Goal: Use online tool/utility: Utilize a website feature to perform a specific function

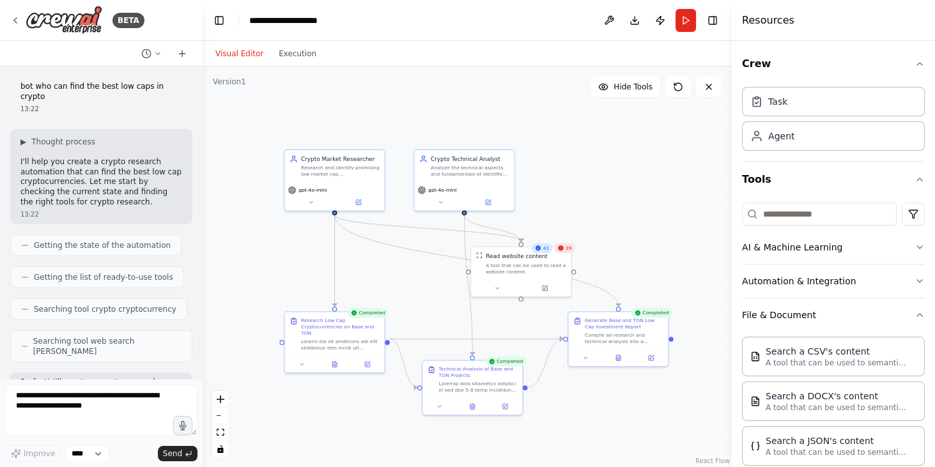
scroll to position [304, 0]
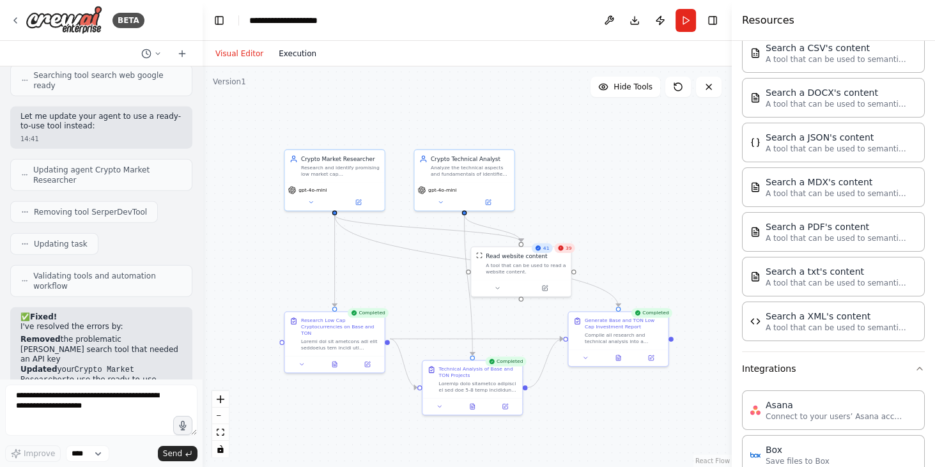
click at [273, 47] on button "Execution" at bounding box center [297, 53] width 53 height 15
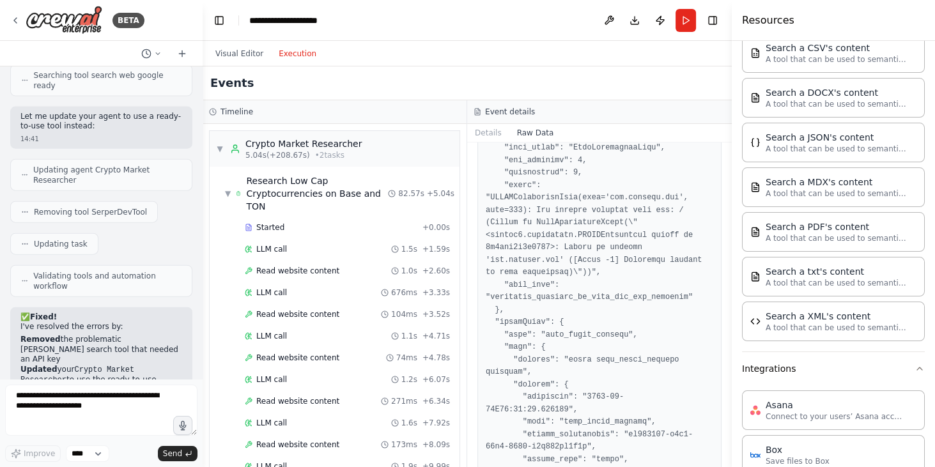
scroll to position [556, 0]
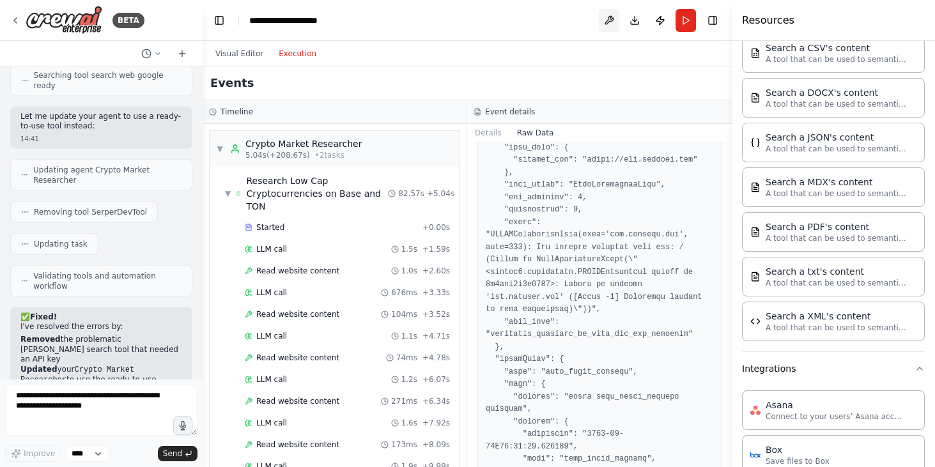
click at [606, 29] on button at bounding box center [609, 20] width 20 height 23
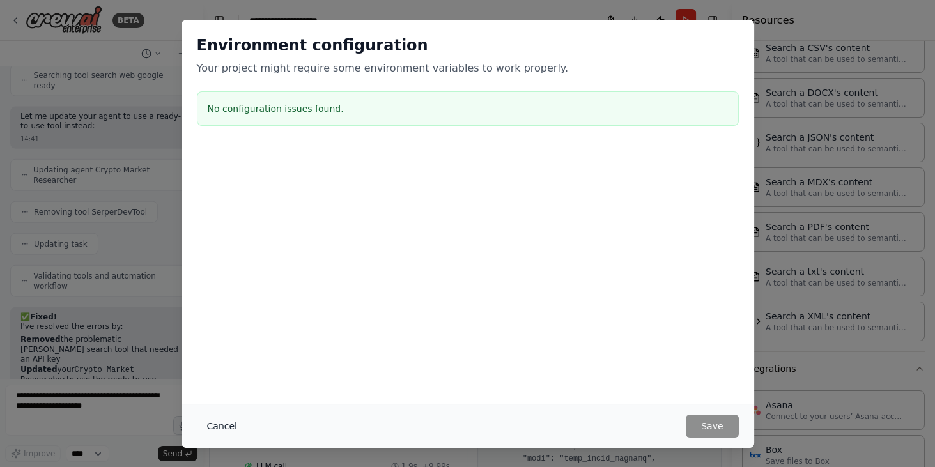
click at [216, 436] on button "Cancel" at bounding box center [222, 426] width 50 height 23
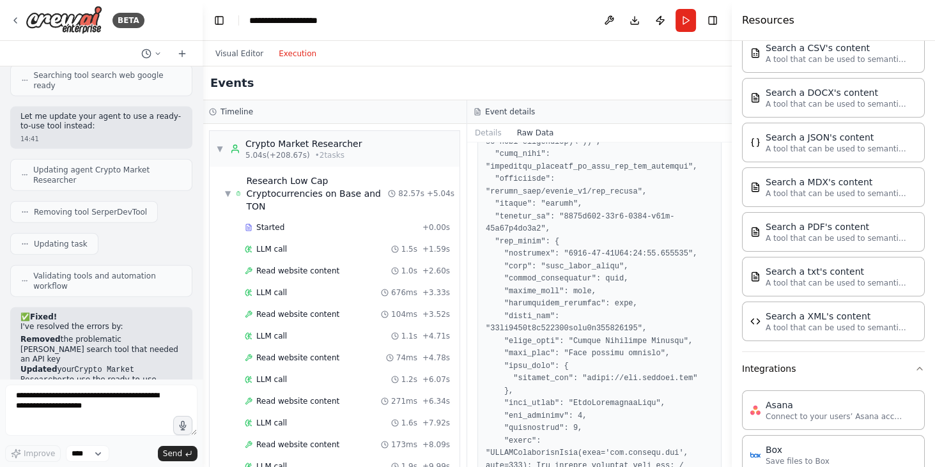
scroll to position [82, 0]
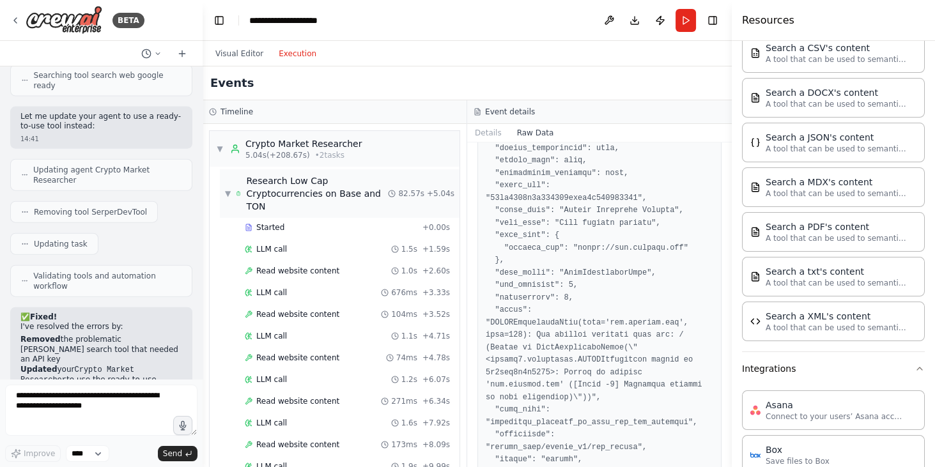
click at [233, 187] on div "▼ Research Low Cap Cryptocurrencies on Base and TON" at bounding box center [306, 193] width 163 height 38
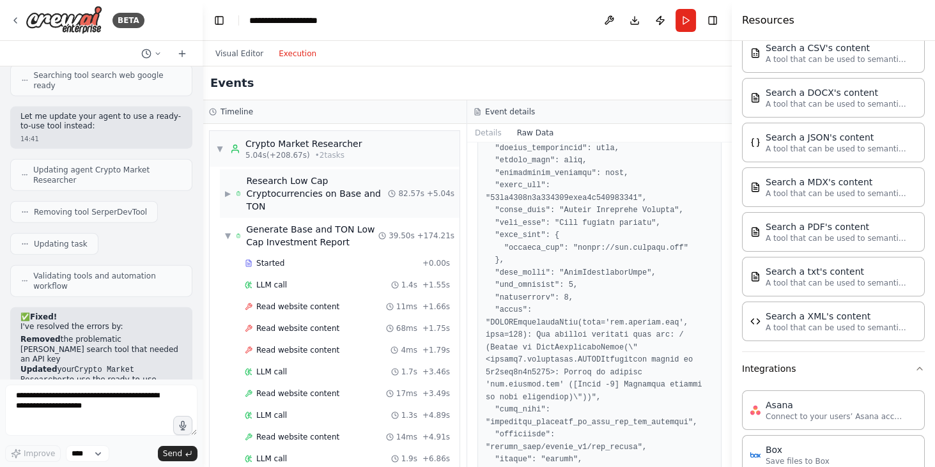
click at [230, 190] on span "▶" at bounding box center [228, 194] width 6 height 10
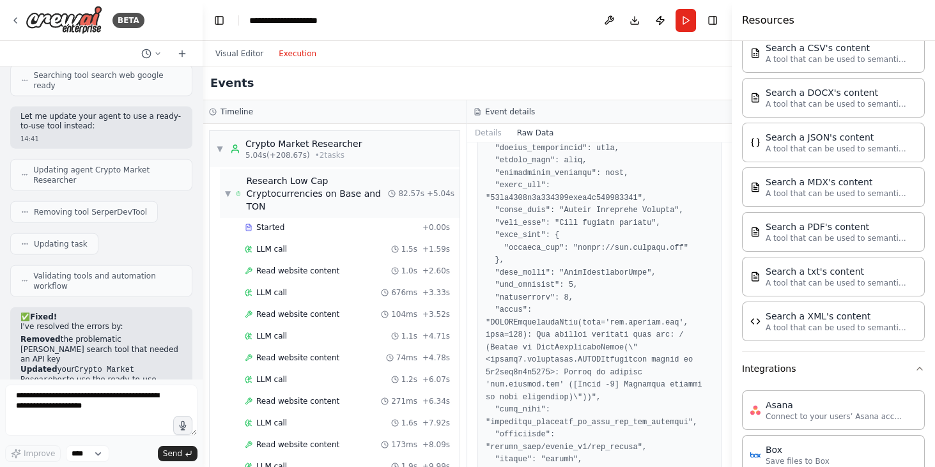
click at [230, 190] on span "▼" at bounding box center [228, 194] width 6 height 10
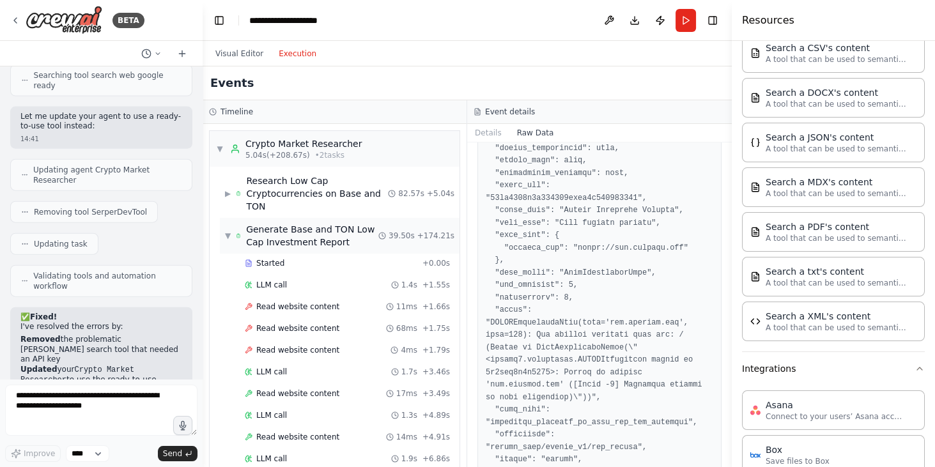
click at [256, 230] on div "Generate Base and TON Low Cap Investment Report" at bounding box center [312, 236] width 132 height 26
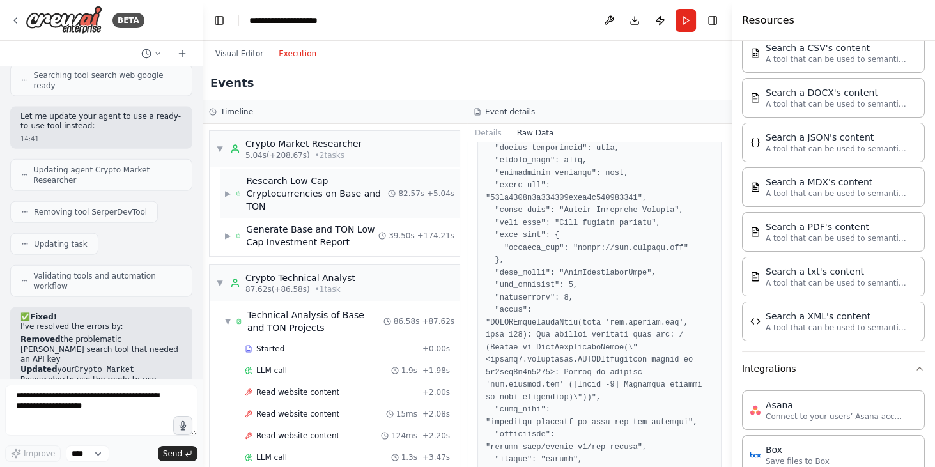
click at [244, 203] on div "Research Low Cap Cryptocurrencies on Base and TON" at bounding box center [312, 193] width 152 height 38
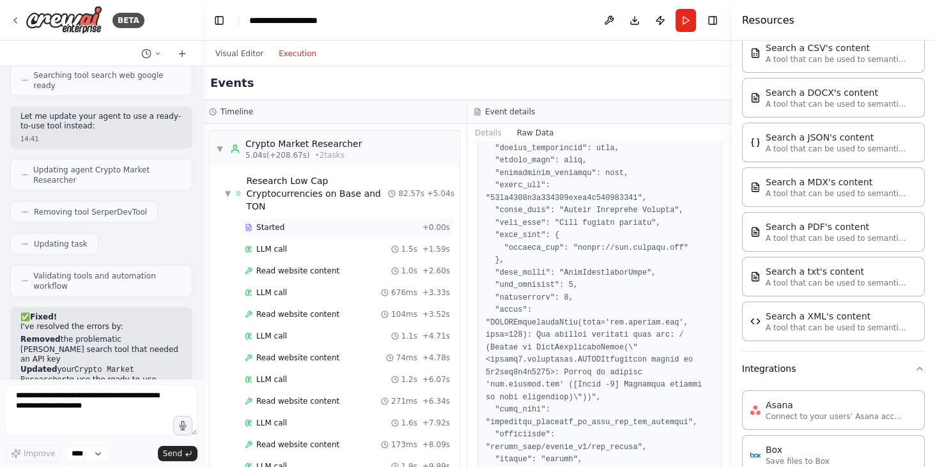
click at [261, 222] on span "Started" at bounding box center [270, 227] width 28 height 10
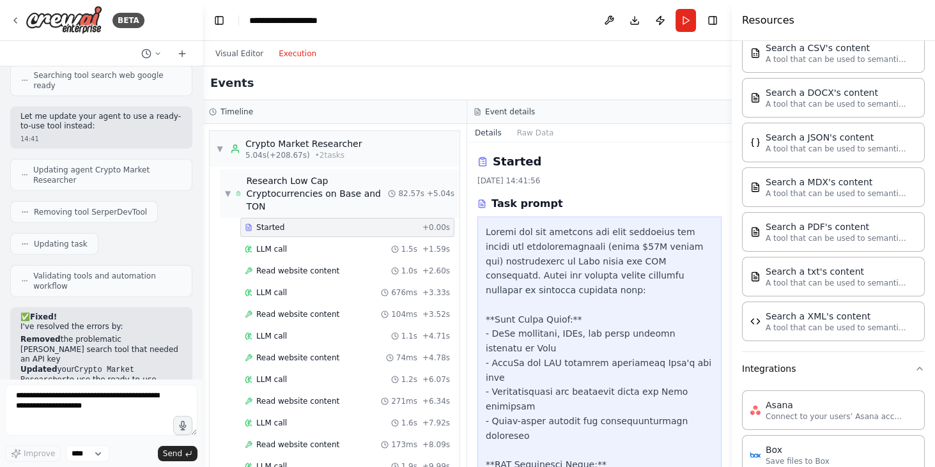
click at [239, 178] on div "Research Low Cap Cryptocurrencies on Base and TON" at bounding box center [312, 193] width 152 height 38
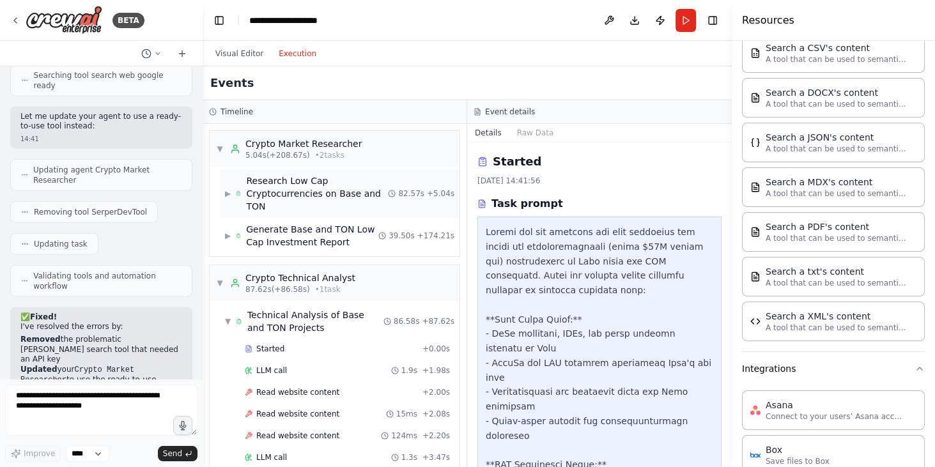
click at [238, 198] on div "Research Low Cap Cryptocurrencies on Base and TON" at bounding box center [312, 193] width 152 height 38
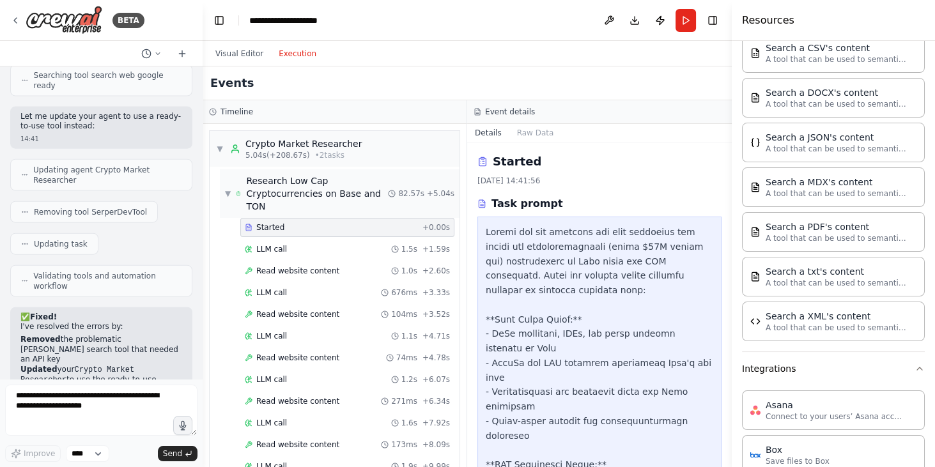
click at [238, 195] on div "Research Low Cap Cryptocurrencies on Base and TON" at bounding box center [312, 193] width 152 height 38
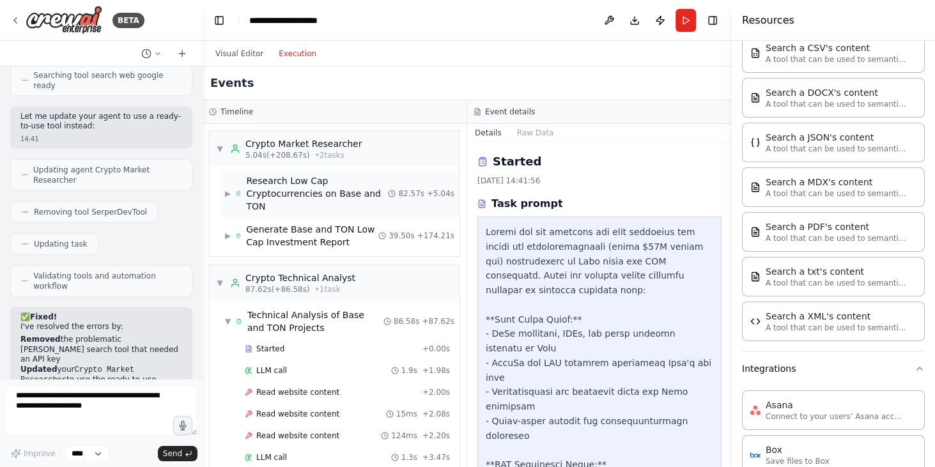
click at [231, 190] on span "▶" at bounding box center [228, 194] width 6 height 10
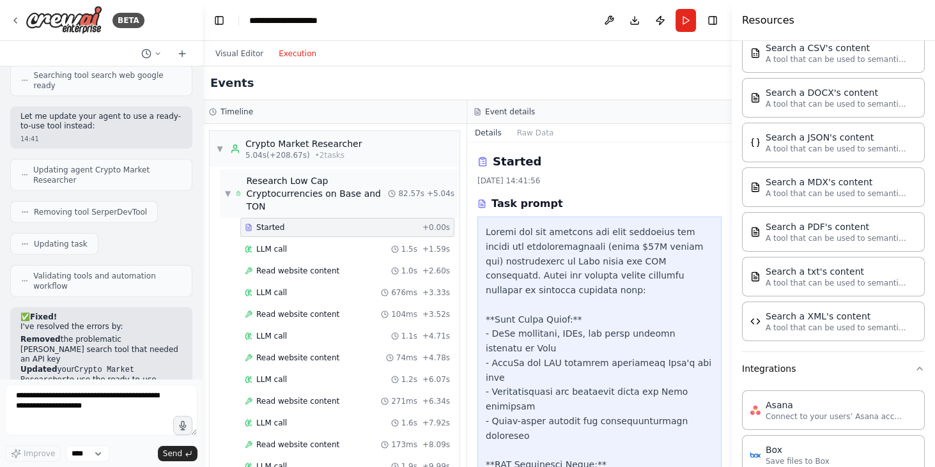
click at [375, 188] on div "Research Low Cap Cryptocurrencies on Base and TON" at bounding box center [317, 193] width 142 height 38
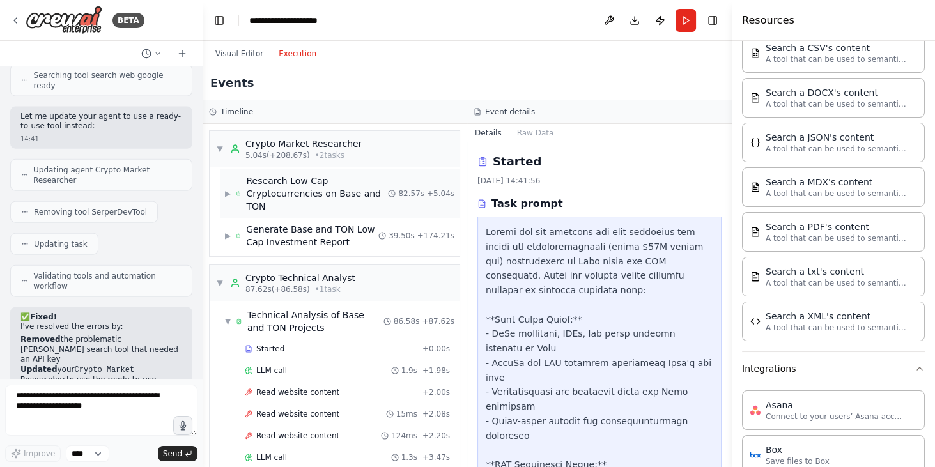
drag, startPoint x: 419, startPoint y: 188, endPoint x: 434, endPoint y: 184, distance: 15.8
click at [419, 189] on span "82.57s" at bounding box center [411, 194] width 26 height 10
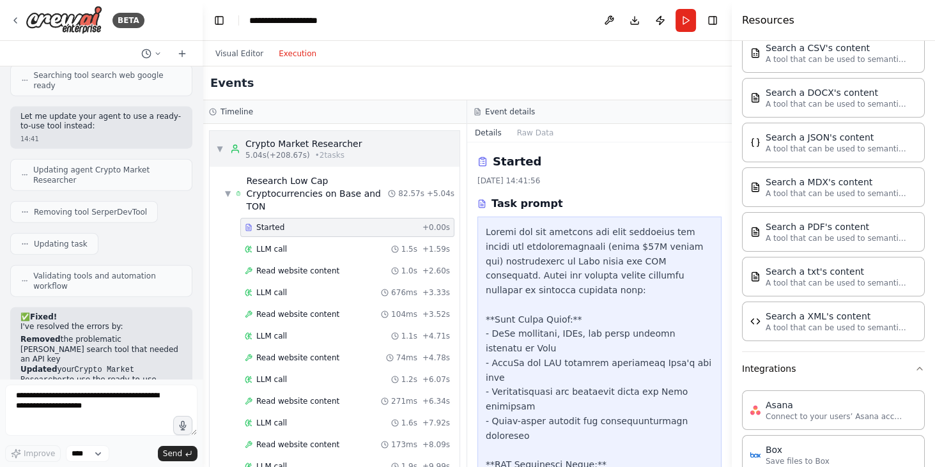
click at [256, 158] on span "5.04s (+208.67s)" at bounding box center [277, 155] width 65 height 10
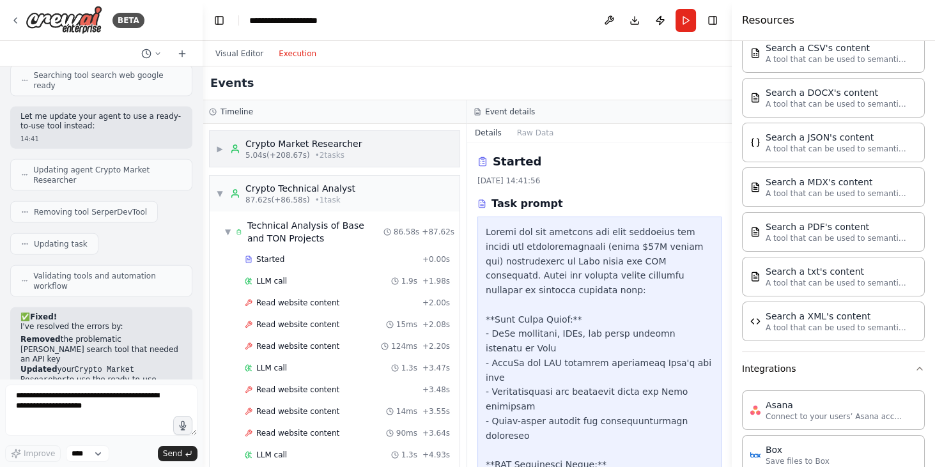
click at [256, 158] on span "5.04s (+208.67s)" at bounding box center [277, 155] width 65 height 10
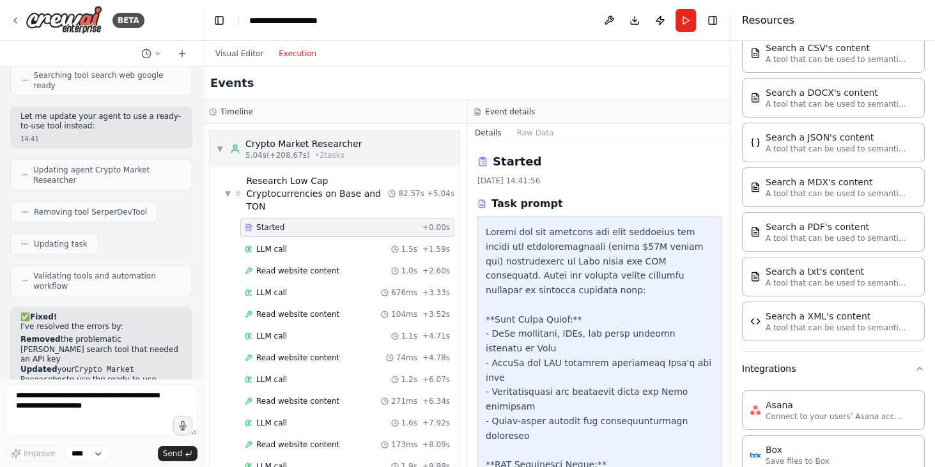
click at [259, 159] on span "5.04s (+208.67s)" at bounding box center [277, 155] width 65 height 10
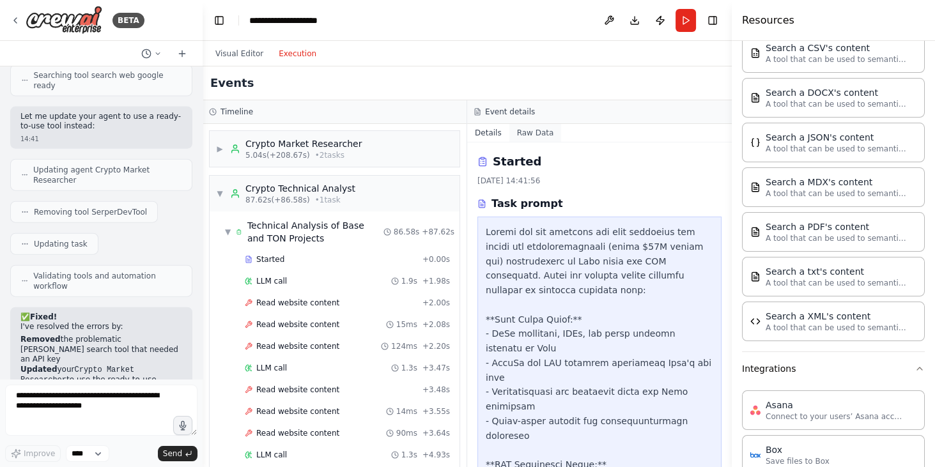
click at [533, 136] on button "Raw Data" at bounding box center [535, 133] width 52 height 18
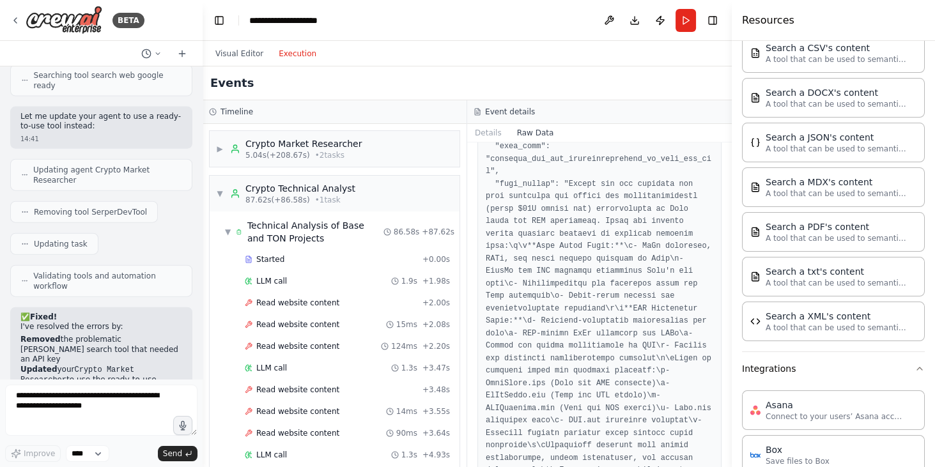
scroll to position [182, 0]
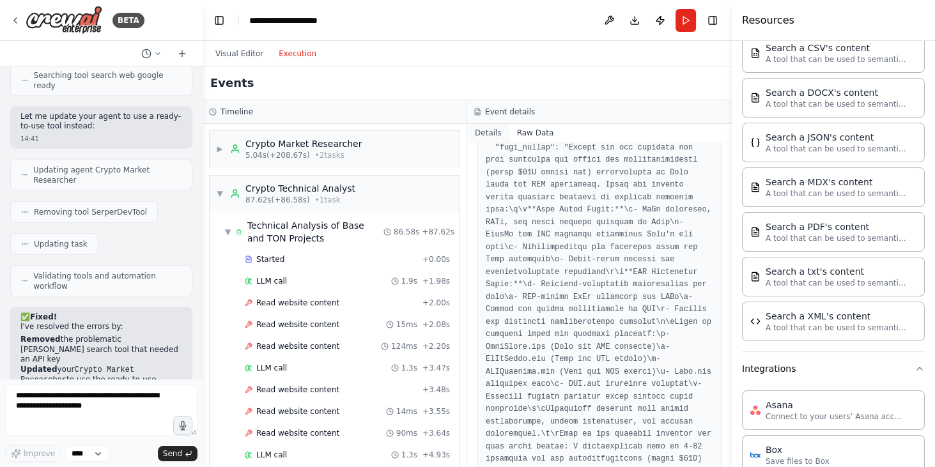
click at [490, 136] on button "Details" at bounding box center [488, 133] width 42 height 18
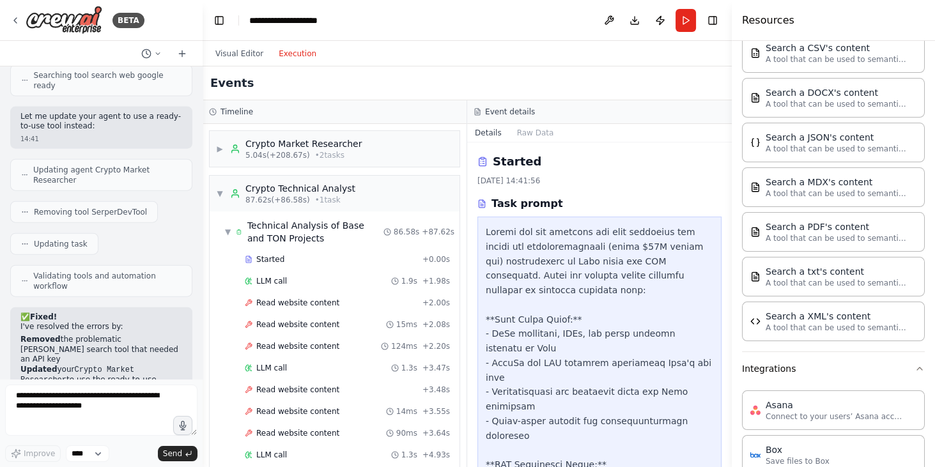
click at [517, 107] on h3 "Event details" at bounding box center [510, 112] width 50 height 10
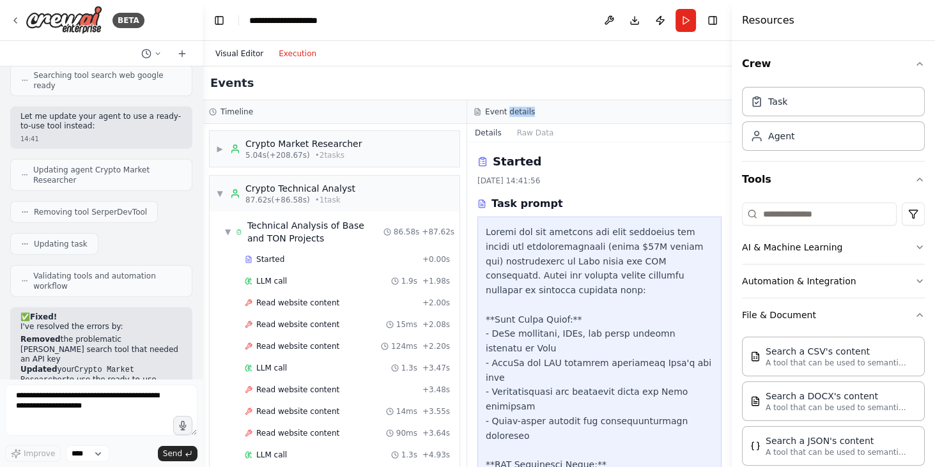
click at [228, 52] on button "Visual Editor" at bounding box center [239, 53] width 63 height 15
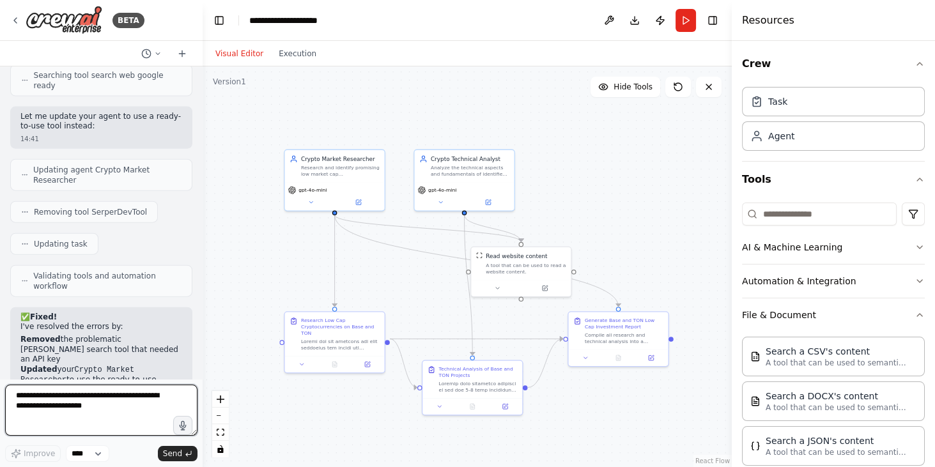
click at [63, 424] on textarea at bounding box center [101, 410] width 192 height 51
type textarea "**********"
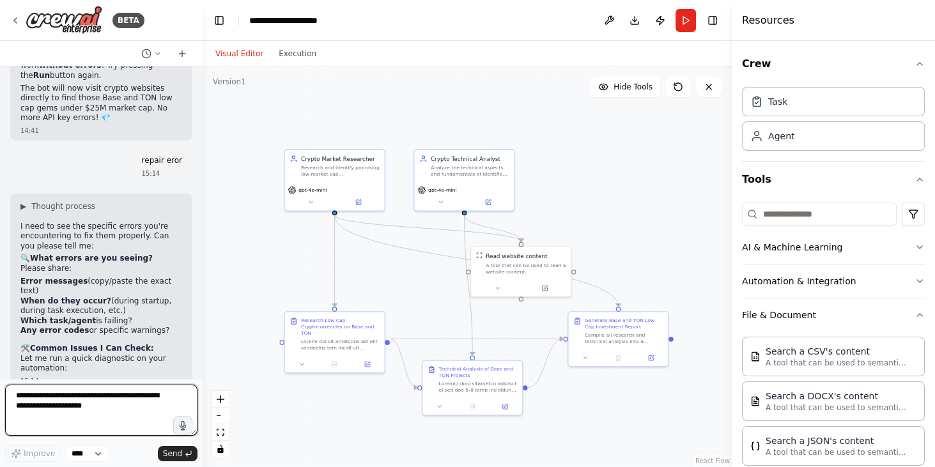
scroll to position [4541, 0]
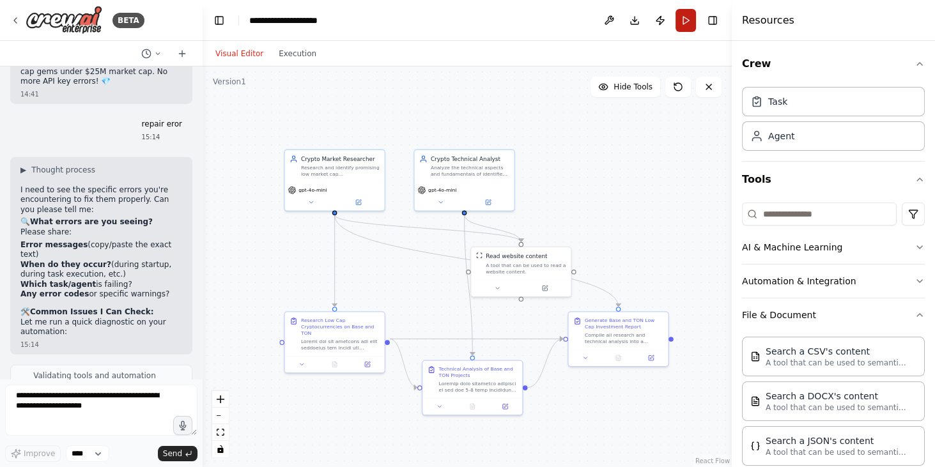
click at [683, 20] on button "Run" at bounding box center [686, 20] width 20 height 23
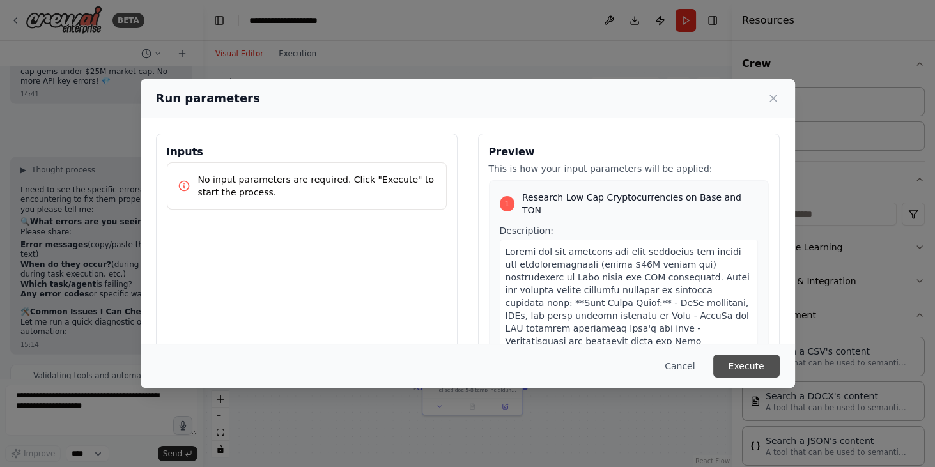
click at [745, 367] on button "Execute" at bounding box center [746, 366] width 66 height 23
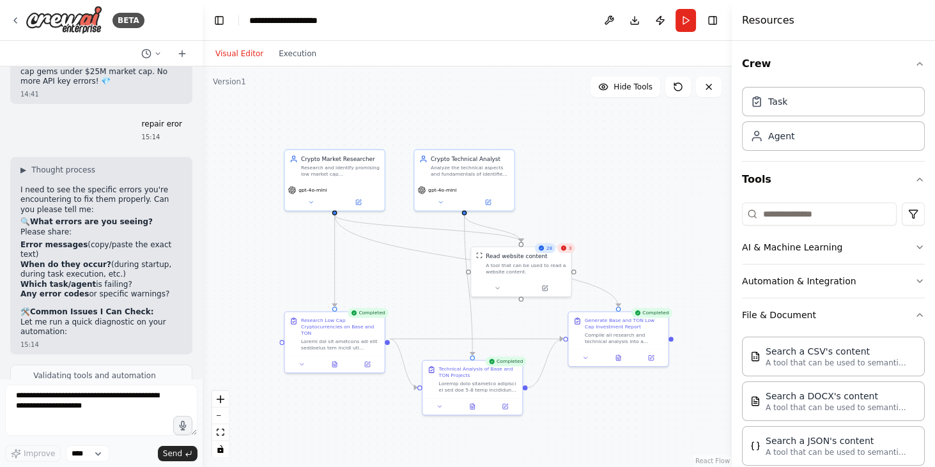
click at [284, 44] on div "Visual Editor Execution" at bounding box center [266, 54] width 116 height 26
click at [288, 56] on button "Execution" at bounding box center [297, 53] width 53 height 15
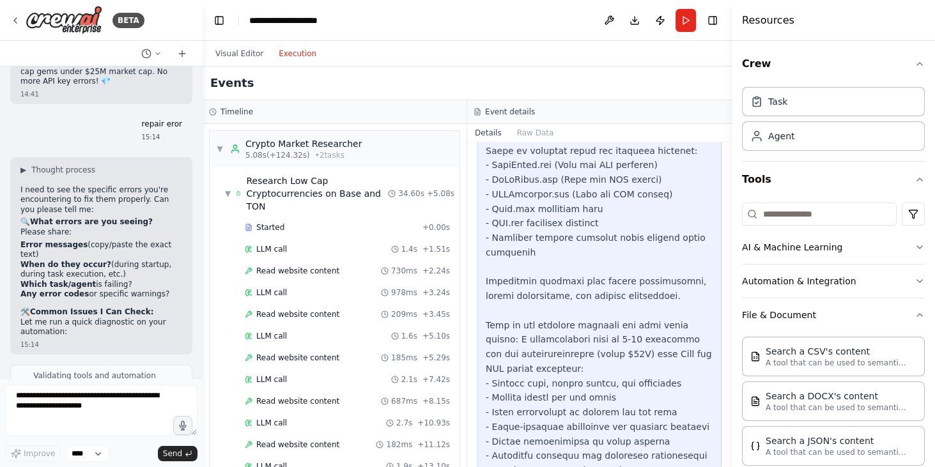
scroll to position [497, 0]
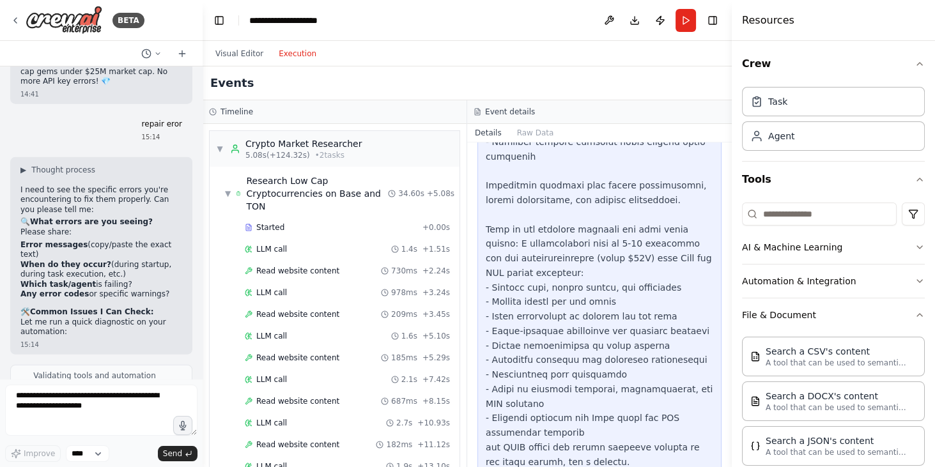
click at [608, 33] on header "**********" at bounding box center [467, 20] width 529 height 41
click at [607, 20] on button at bounding box center [609, 20] width 20 height 23
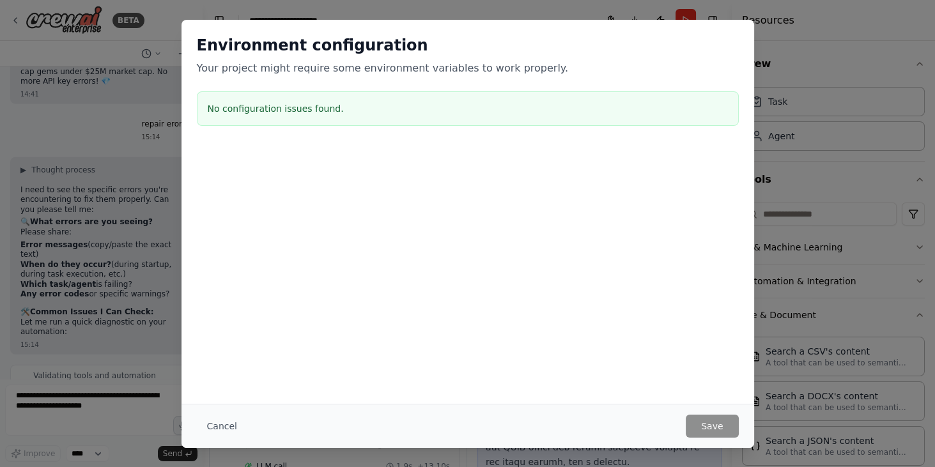
drag, startPoint x: 771, startPoint y: 239, endPoint x: 752, endPoint y: 238, distance: 19.2
click at [770, 239] on div "Environment configuration Your project might require some environment variables…" at bounding box center [467, 233] width 935 height 467
click at [242, 433] on button "Cancel" at bounding box center [222, 426] width 50 height 23
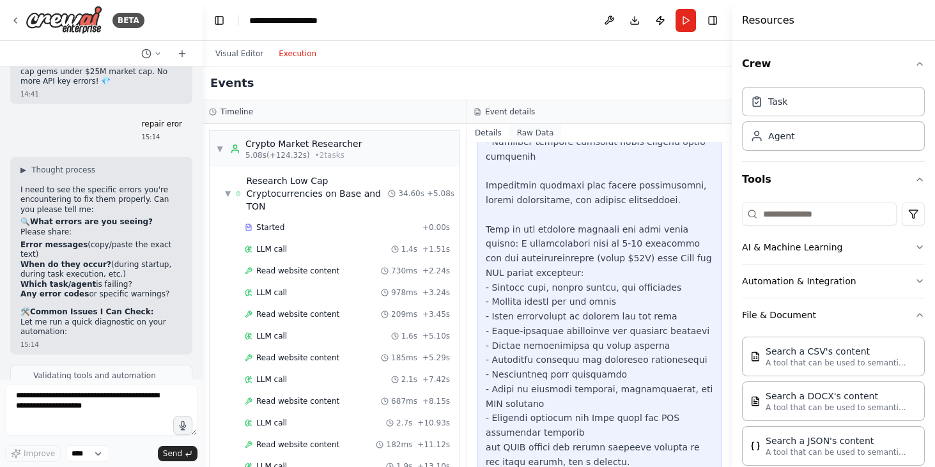
scroll to position [461, 0]
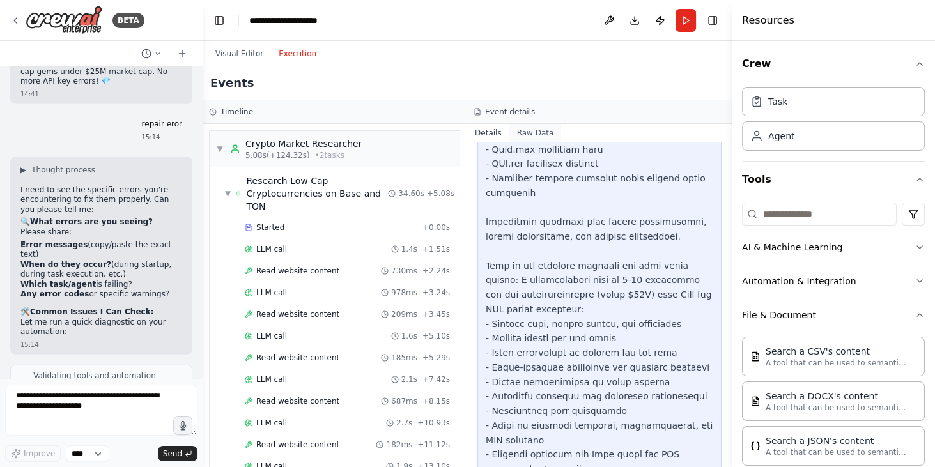
click at [529, 129] on button "Raw Data" at bounding box center [535, 133] width 52 height 18
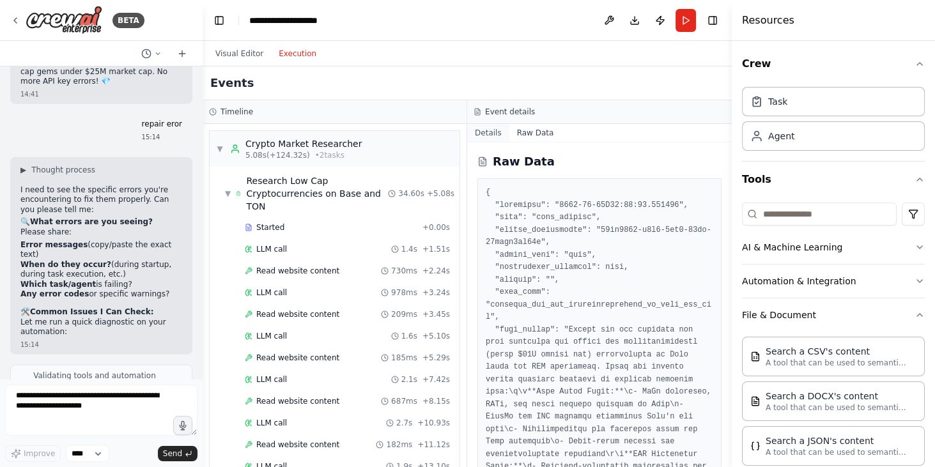
click at [488, 129] on button "Details" at bounding box center [488, 133] width 42 height 18
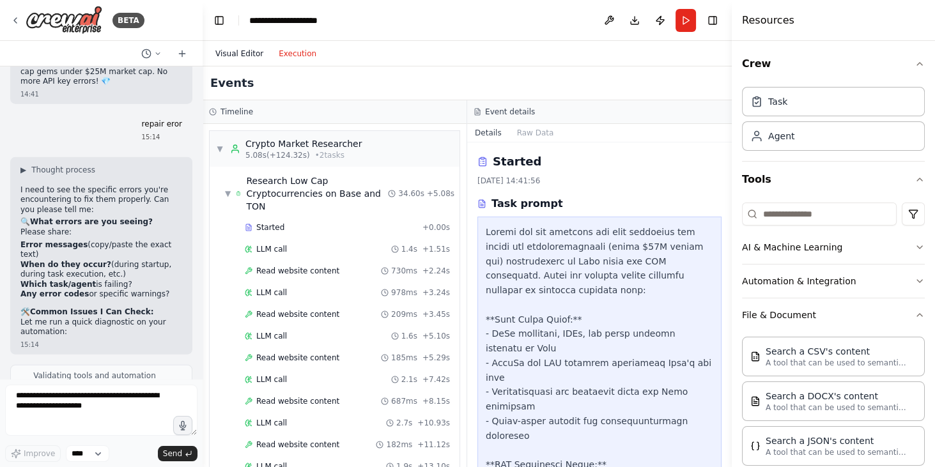
click at [248, 55] on button "Visual Editor" at bounding box center [239, 53] width 63 height 15
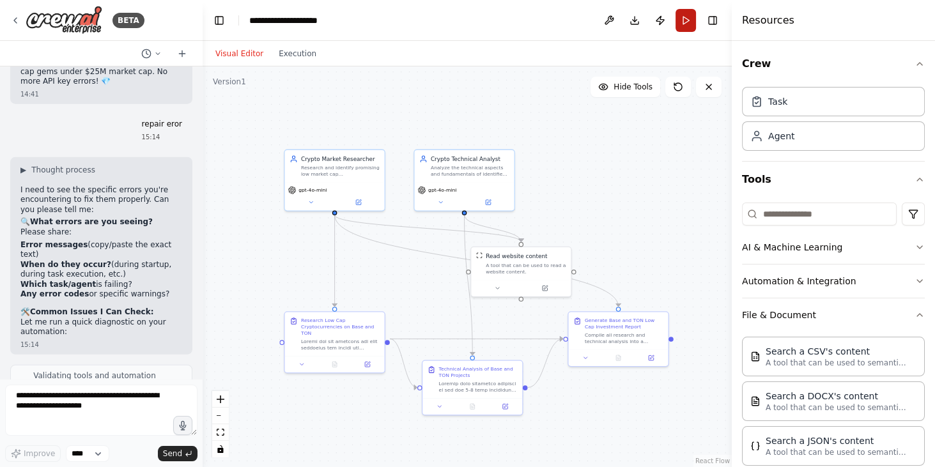
click at [681, 16] on button "Run" at bounding box center [686, 20] width 20 height 23
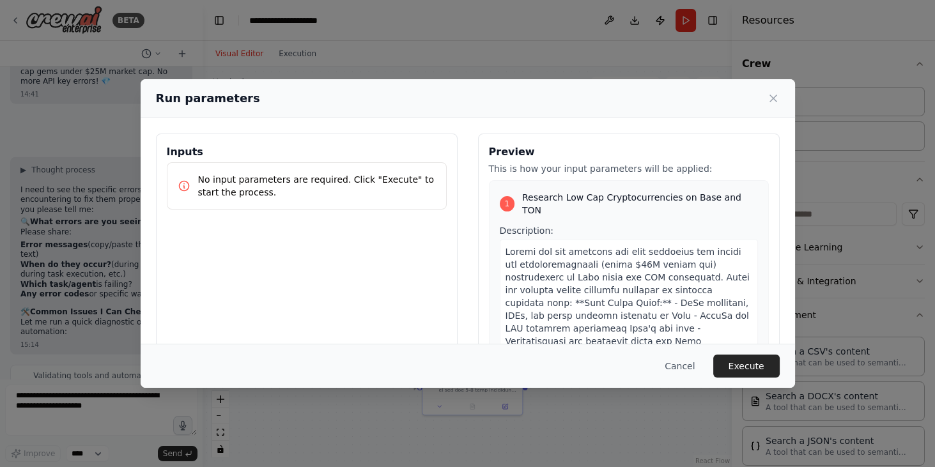
click at [780, 98] on div "Run parameters" at bounding box center [468, 98] width 655 height 39
click at [771, 100] on icon at bounding box center [773, 98] width 13 height 13
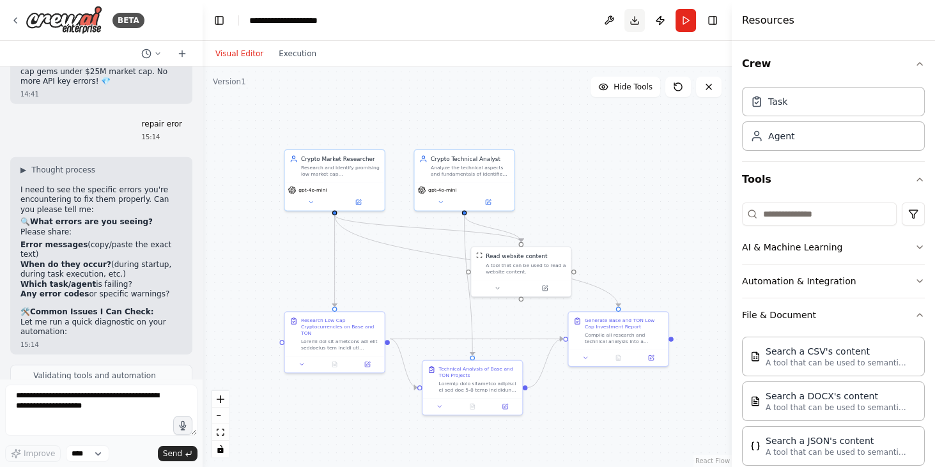
click at [629, 21] on button "Download" at bounding box center [634, 20] width 20 height 23
